Goal: Check status: Check status

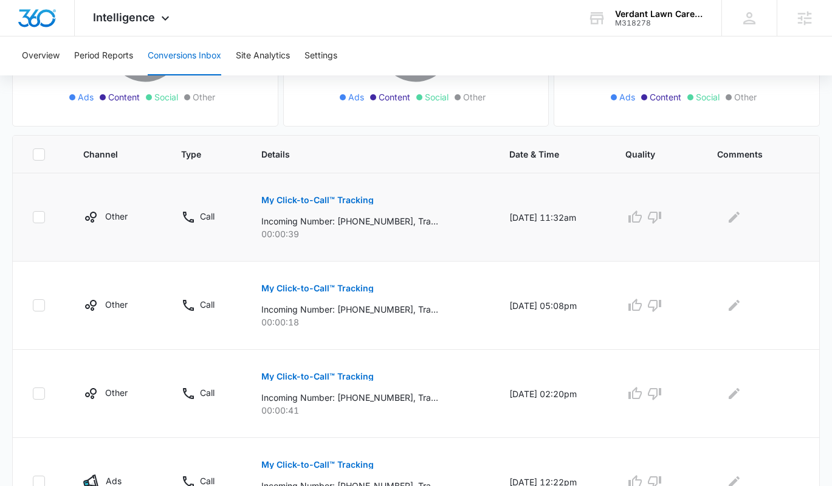
scroll to position [242, 0]
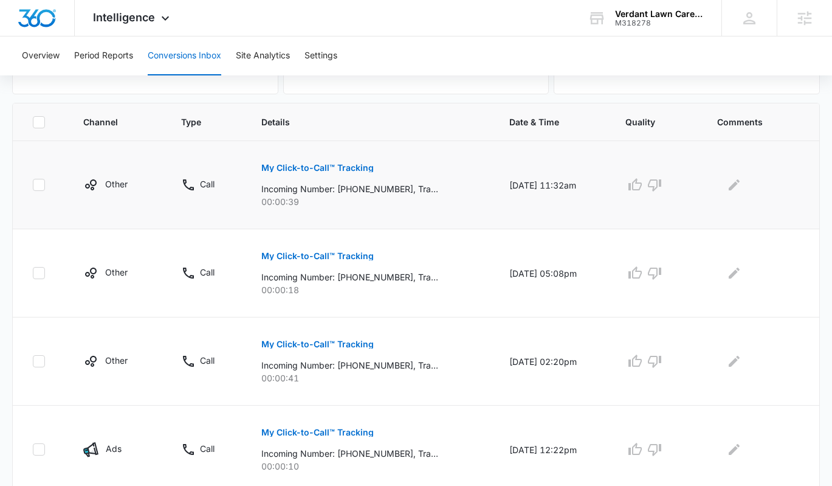
click at [353, 170] on p "My Click-to-Call™ Tracking" at bounding box center [317, 168] width 112 height 9
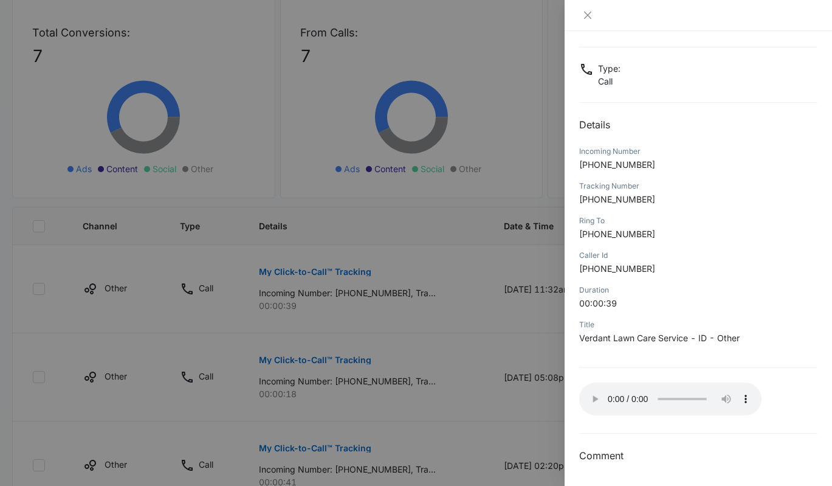
scroll to position [338, 0]
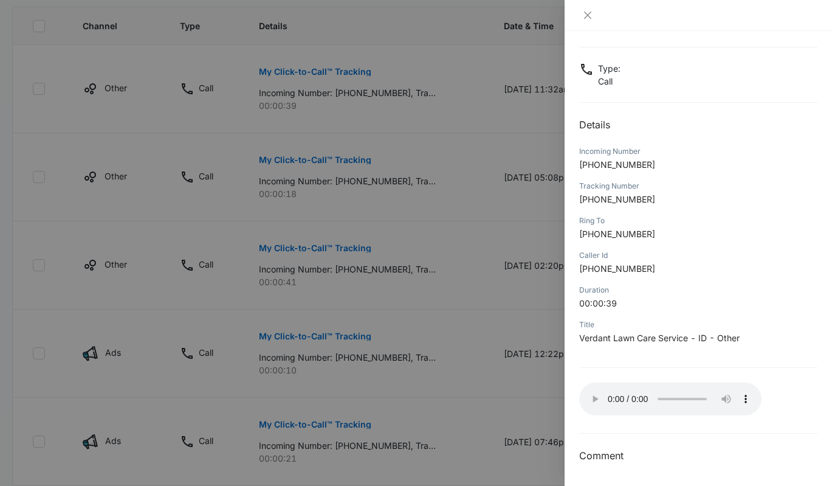
click at [384, 301] on div at bounding box center [416, 243] width 832 height 486
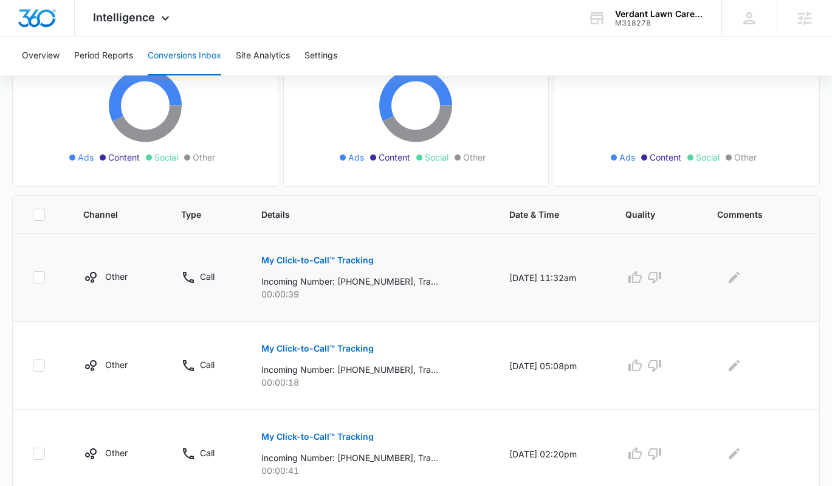
scroll to position [157, 0]
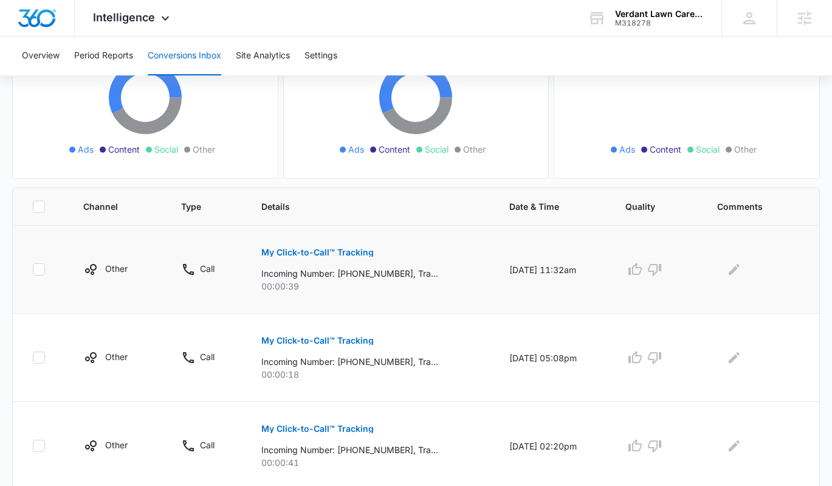
click at [311, 260] on button "My Click-to-Call™ Tracking" at bounding box center [317, 252] width 112 height 29
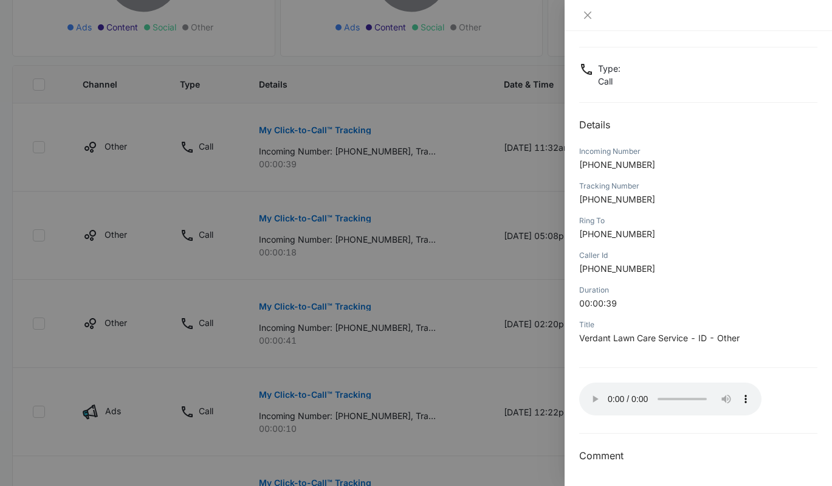
scroll to position [371, 0]
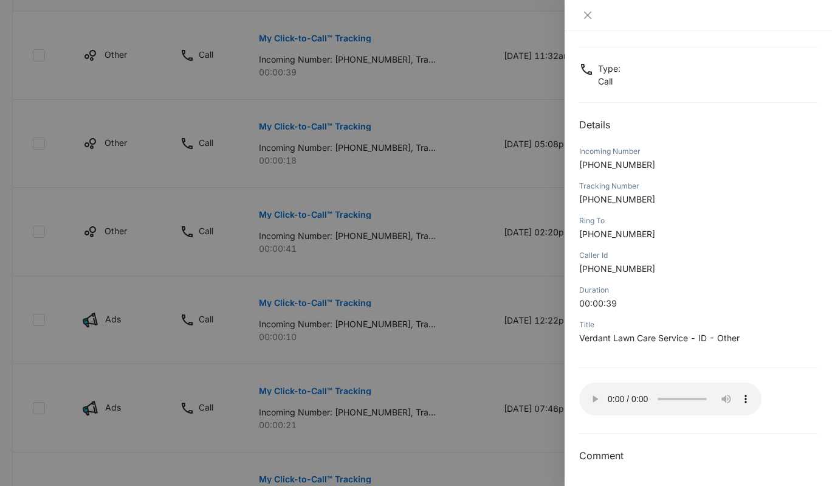
click at [453, 191] on div at bounding box center [416, 243] width 832 height 486
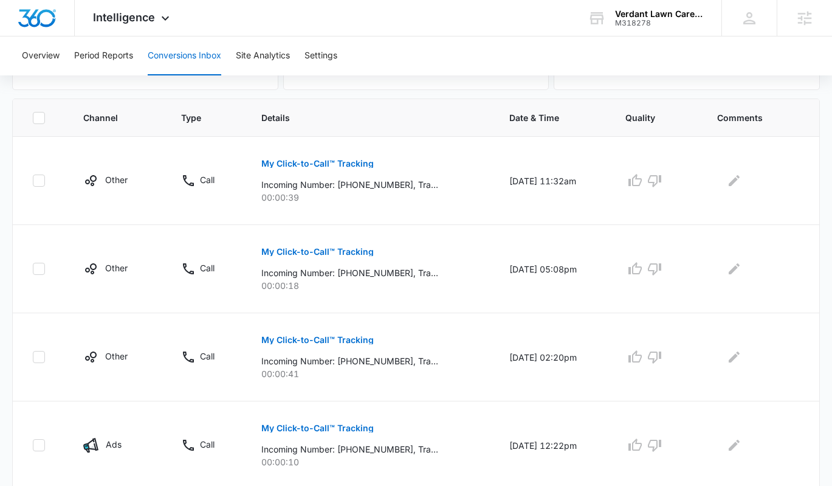
scroll to position [208, 0]
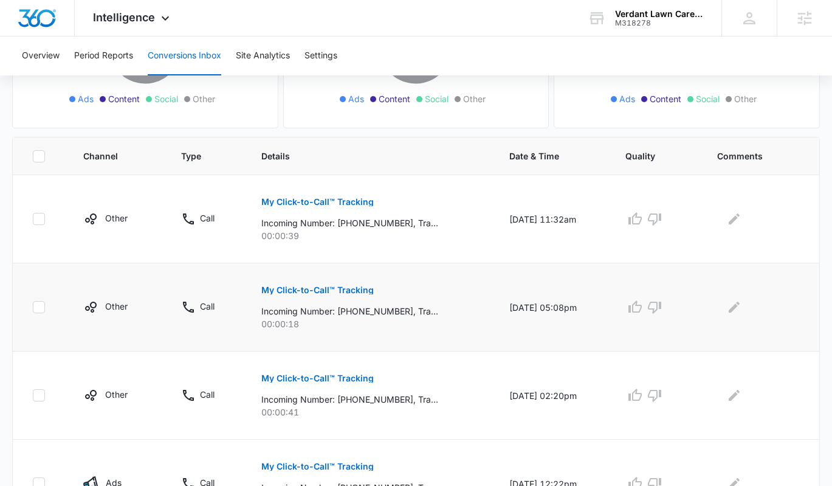
click at [316, 293] on p "My Click-to-Call™ Tracking" at bounding box center [317, 290] width 112 height 9
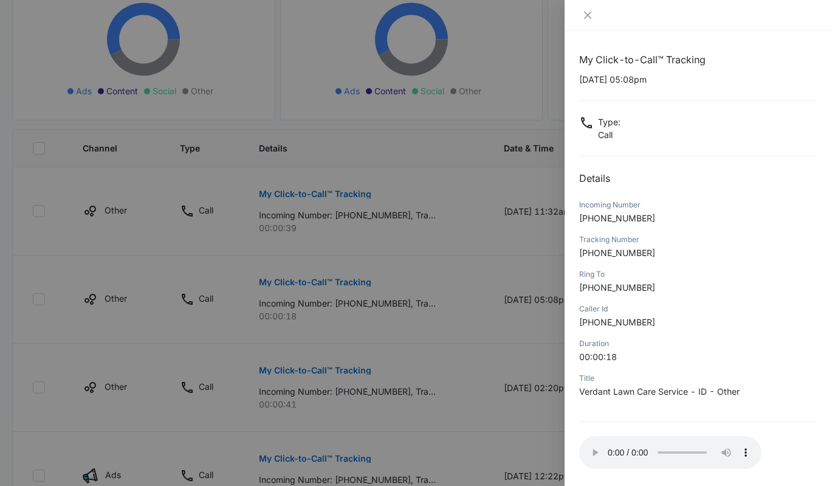
scroll to position [234, 0]
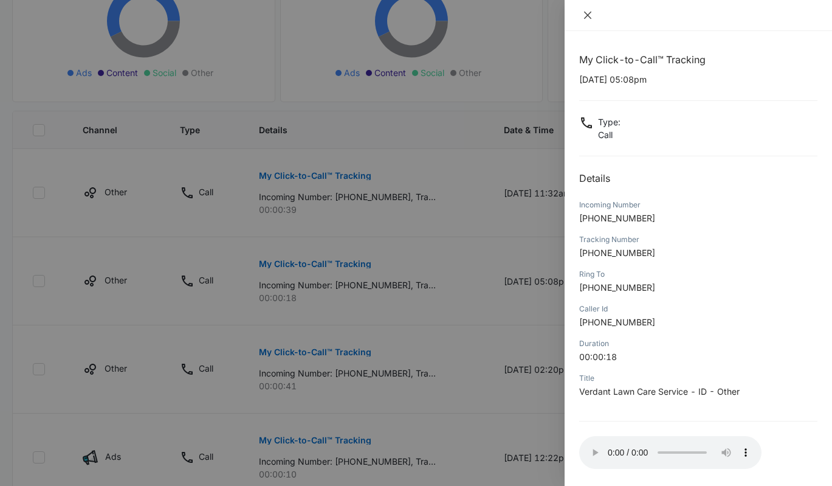
click at [588, 13] on icon "close" at bounding box center [588, 15] width 10 height 10
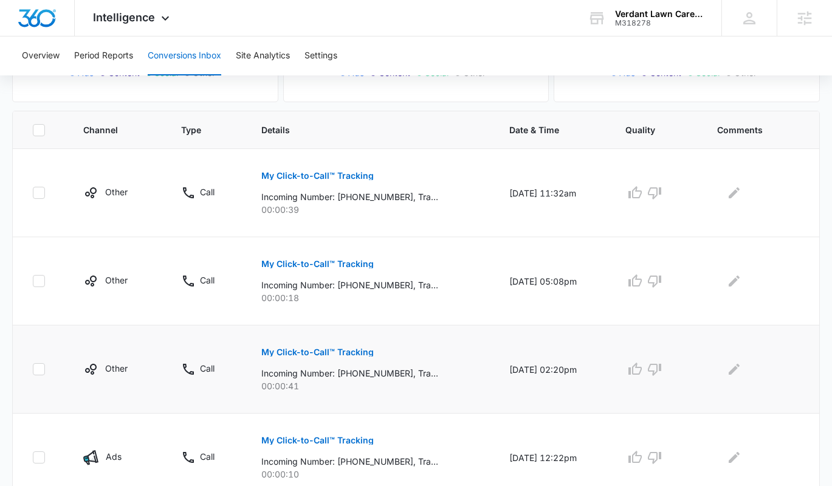
click at [331, 343] on button "My Click-to-Call™ Tracking" at bounding box center [317, 351] width 112 height 29
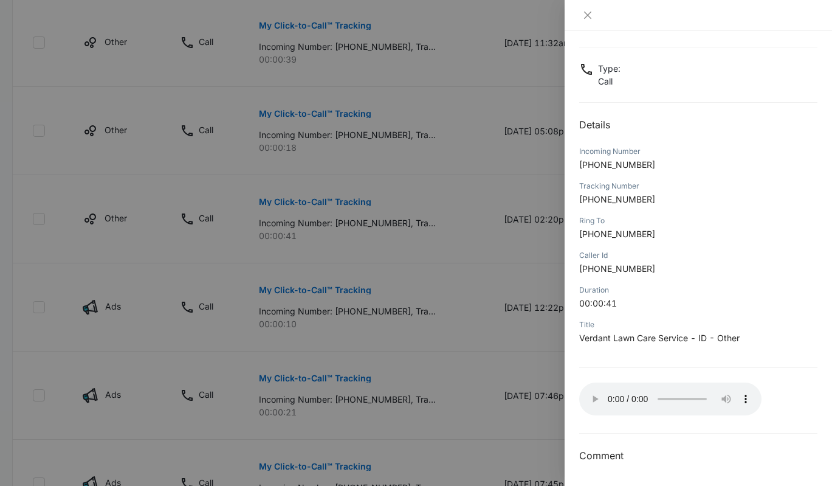
scroll to position [0, 0]
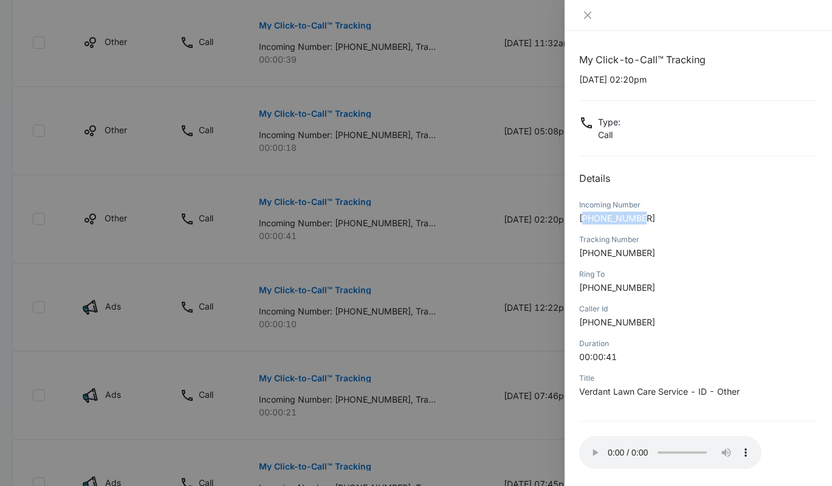
drag, startPoint x: 658, startPoint y: 217, endPoint x: 586, endPoint y: 219, distance: 71.8
click at [586, 219] on p "[PHONE_NUMBER]" at bounding box center [698, 218] width 238 height 13
copy span "12085187682"
click at [396, 168] on div at bounding box center [416, 243] width 832 height 486
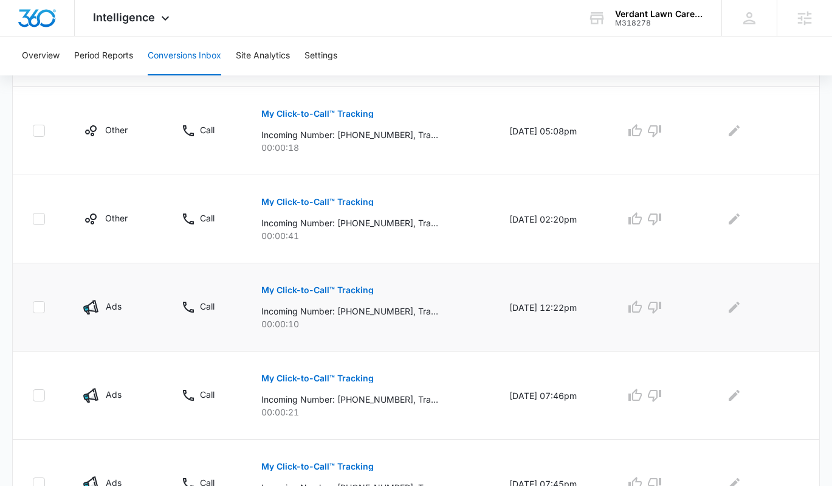
click at [321, 293] on p "My Click-to-Call™ Tracking" at bounding box center [317, 290] width 112 height 9
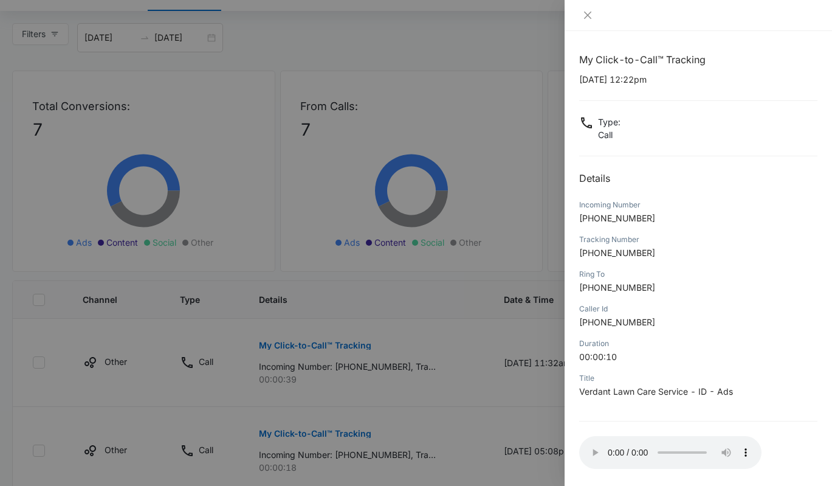
scroll to position [67, 0]
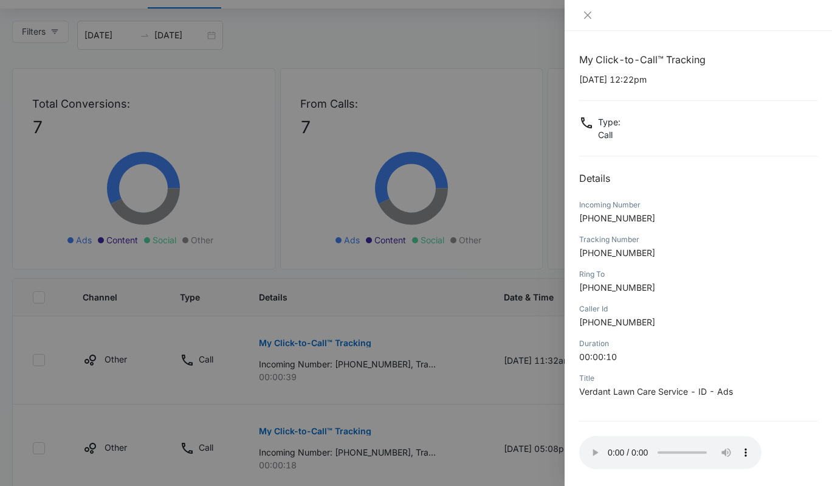
click at [301, 311] on div at bounding box center [416, 243] width 832 height 486
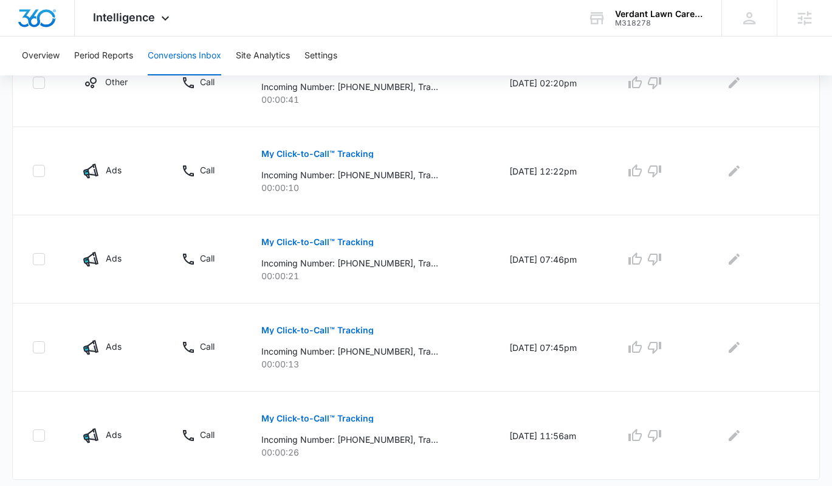
scroll to position [542, 0]
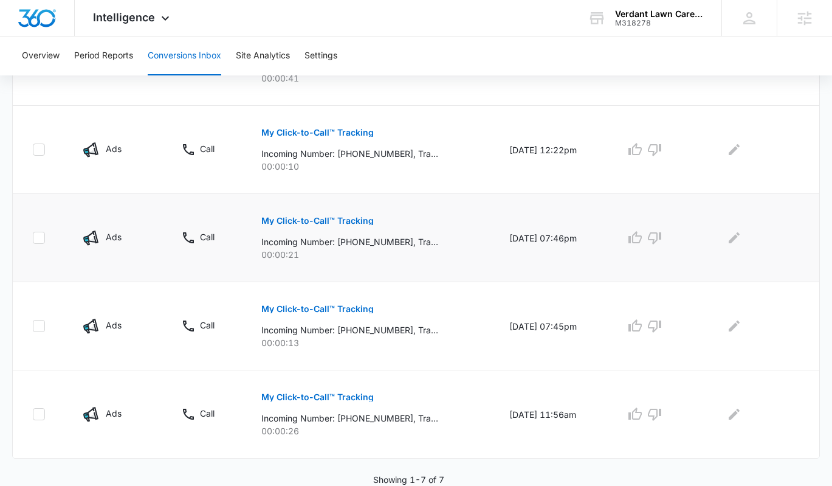
click at [312, 224] on p "My Click-to-Call™ Tracking" at bounding box center [317, 220] width 112 height 9
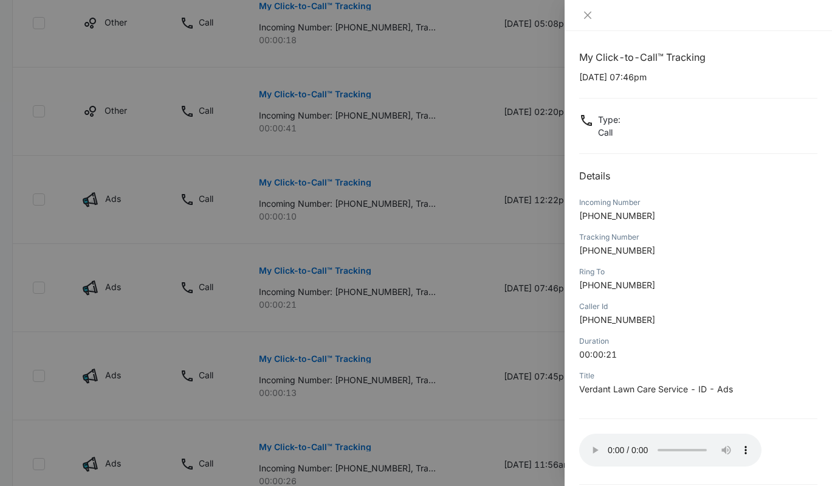
scroll to position [5, 0]
click at [332, 242] on div at bounding box center [416, 243] width 832 height 486
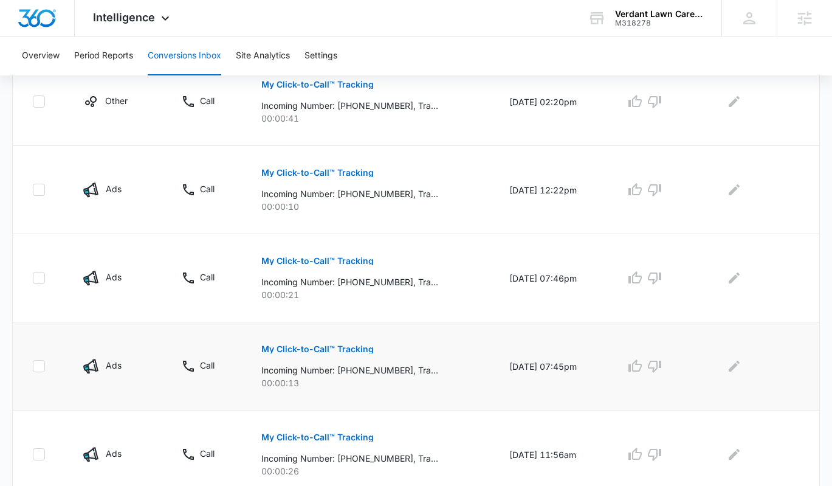
scroll to position [501, 0]
click at [593, 359] on td "[DATE] 07:45pm" at bounding box center [553, 366] width 116 height 88
click at [274, 359] on button "My Click-to-Call™ Tracking" at bounding box center [317, 348] width 112 height 29
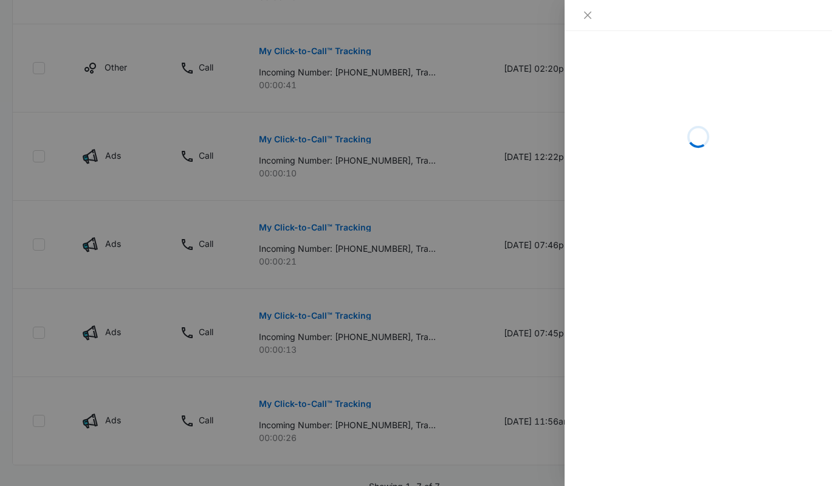
scroll to position [587, 0]
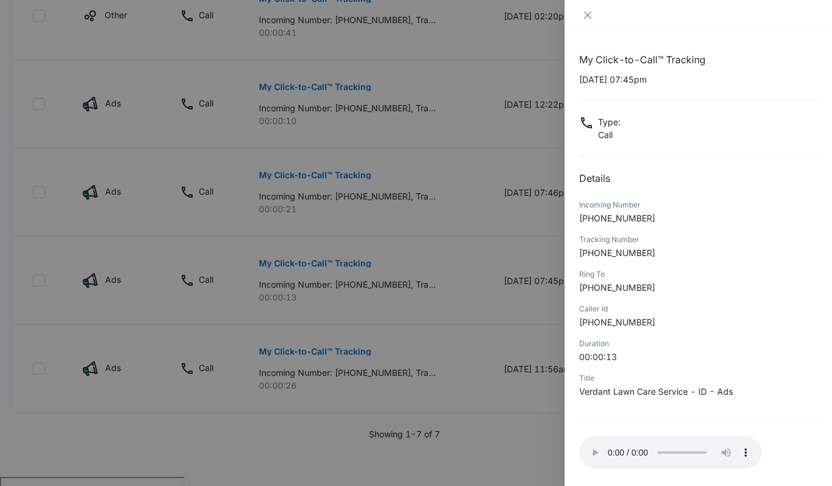
click at [372, 295] on div at bounding box center [416, 243] width 832 height 486
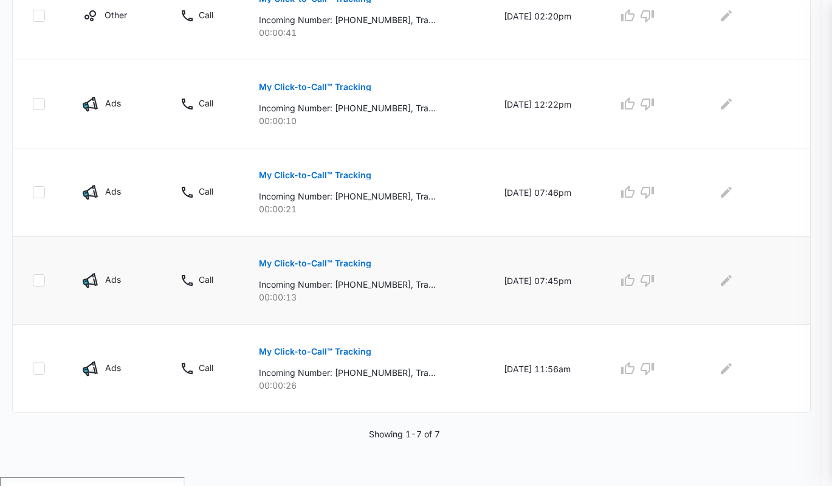
scroll to position [542, 0]
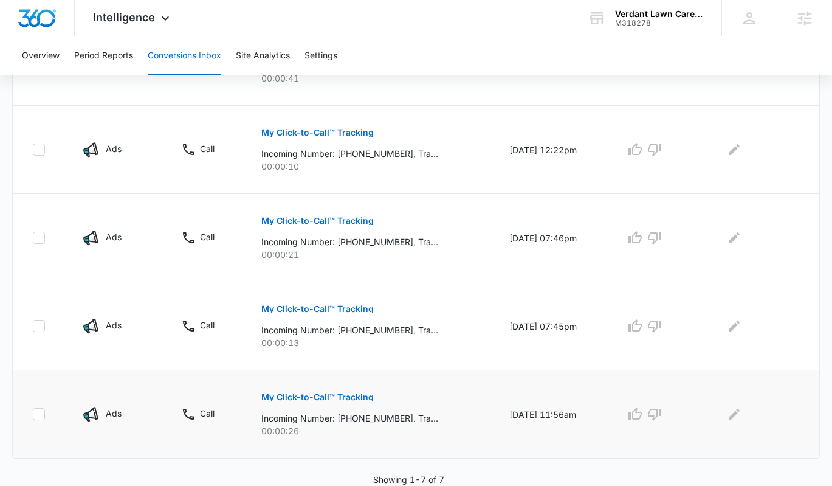
click at [323, 386] on button "My Click-to-Call™ Tracking" at bounding box center [317, 396] width 112 height 29
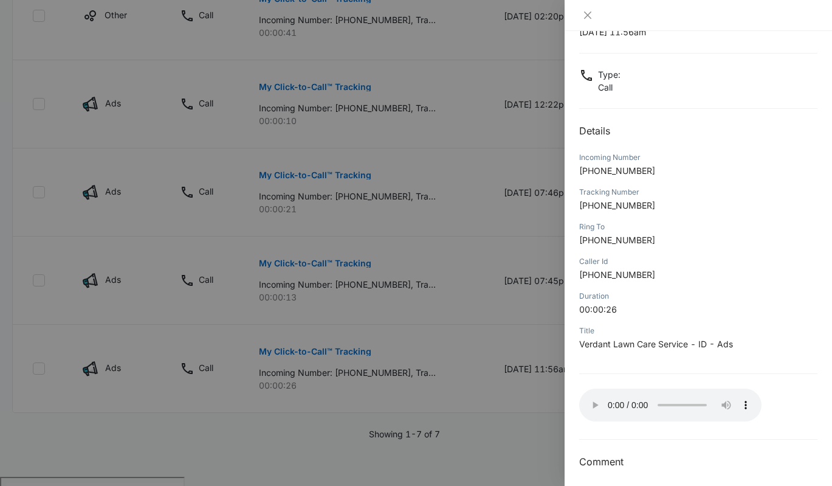
scroll to position [54, 0]
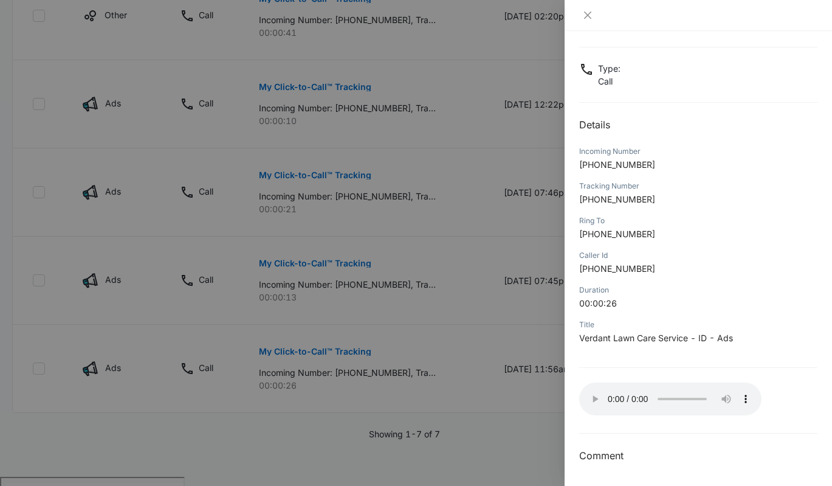
click at [308, 143] on div at bounding box center [416, 243] width 832 height 486
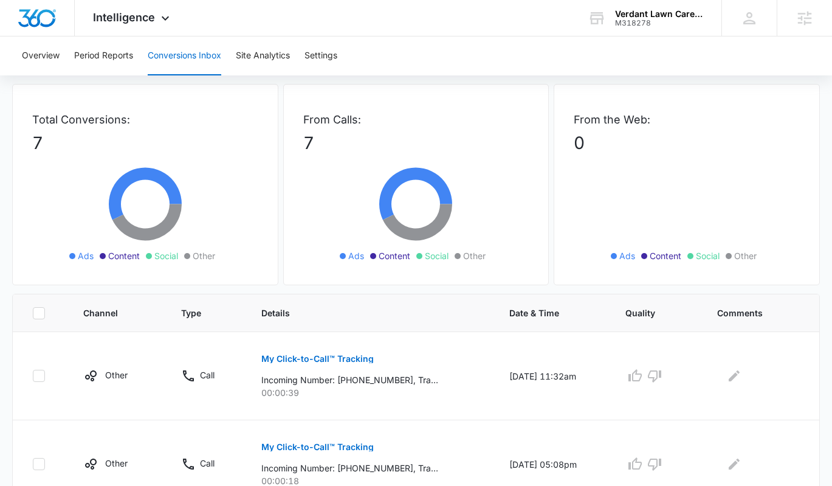
scroll to position [0, 0]
